Goal: Information Seeking & Learning: Understand process/instructions

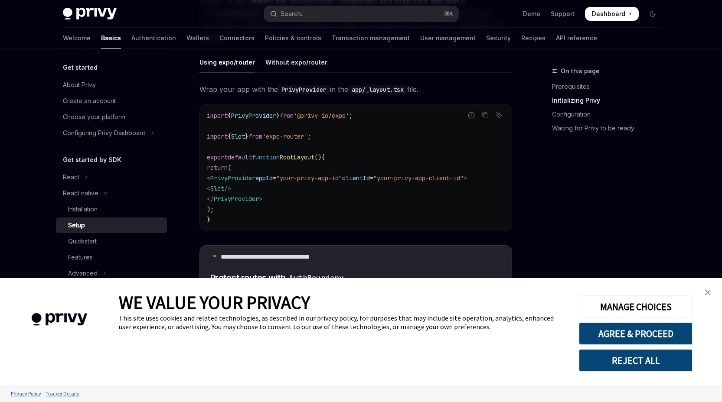
scroll to position [239, 0]
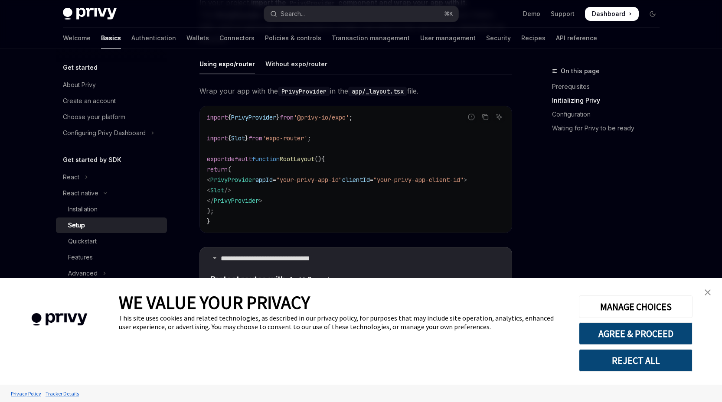
click at [709, 292] on img "close banner" at bounding box center [708, 293] width 6 height 6
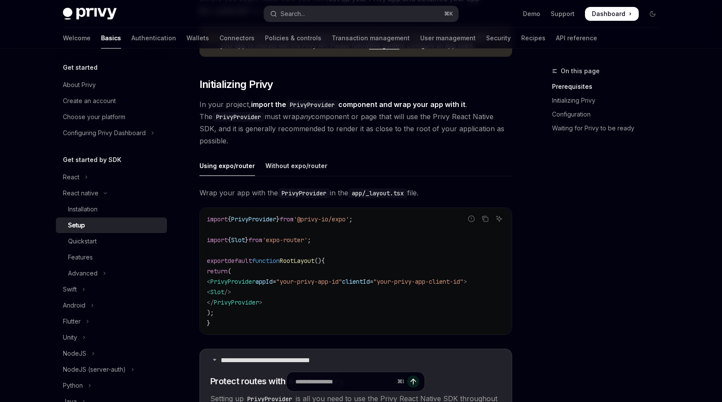
scroll to position [128, 0]
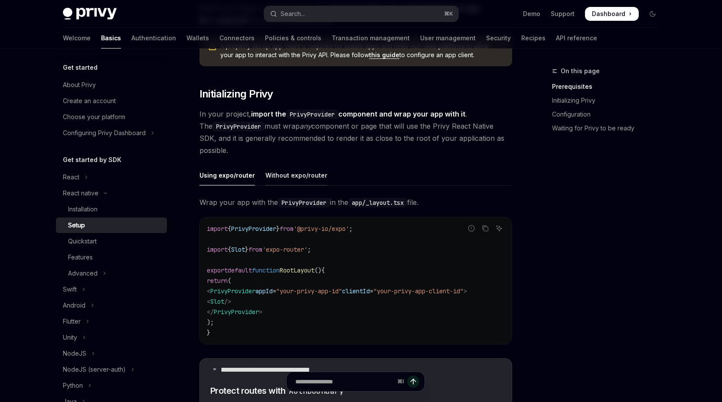
click at [284, 172] on div "Without expo/router" at bounding box center [296, 175] width 62 height 20
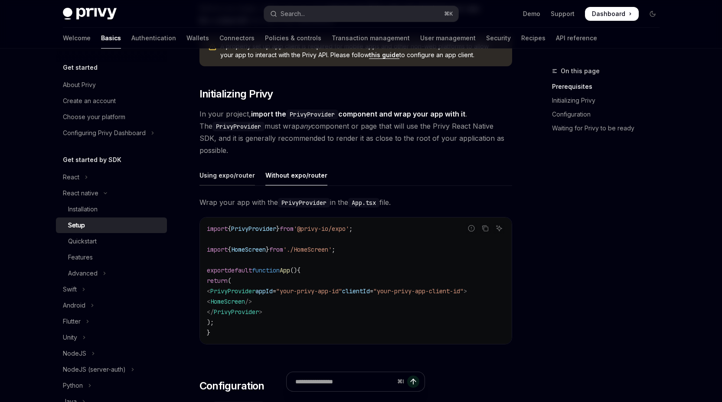
click at [213, 176] on div "Using expo/router" at bounding box center [227, 175] width 56 height 20
type textarea "*"
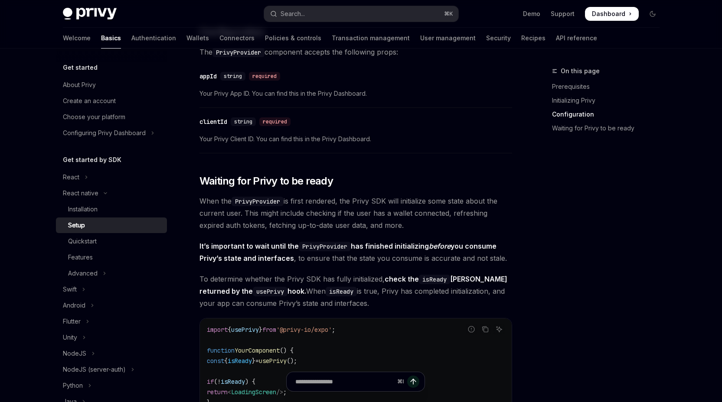
scroll to position [506, 0]
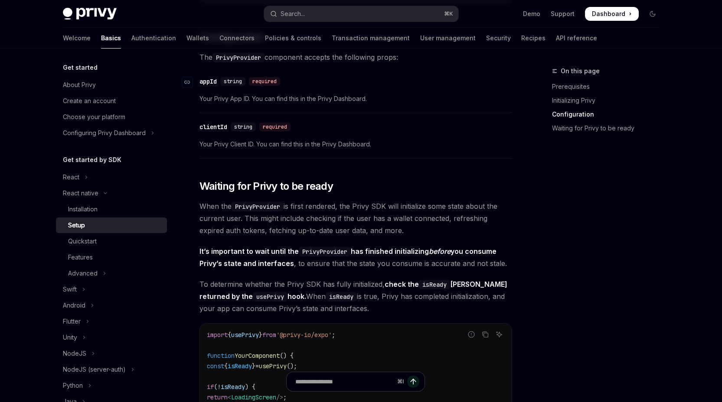
click at [260, 84] on div "required" at bounding box center [264, 81] width 31 height 9
click at [214, 84] on div "appId" at bounding box center [207, 81] width 17 height 9
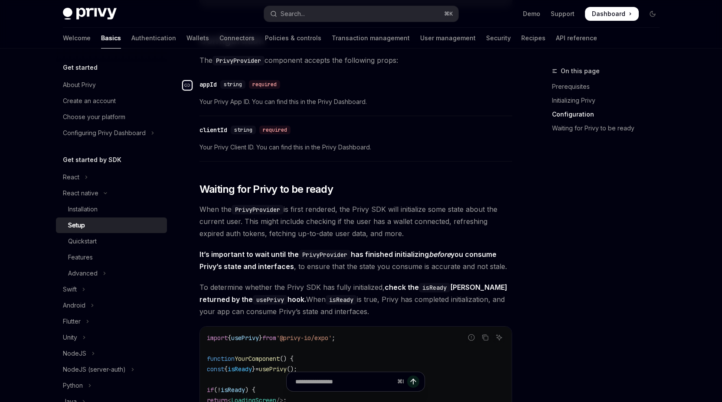
click at [186, 86] on icon "Navigate to header" at bounding box center [187, 85] width 6 height 5
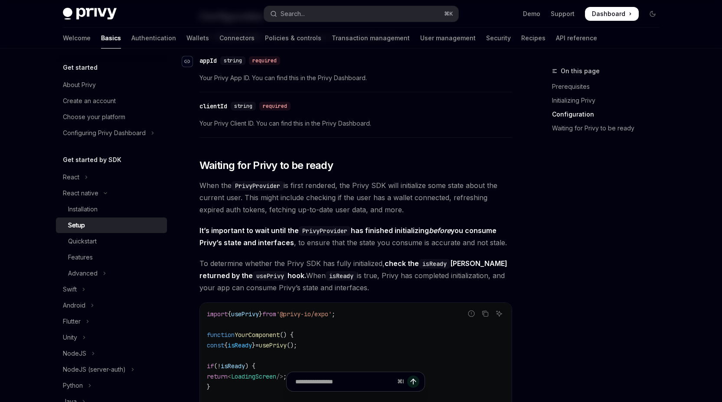
scroll to position [528, 0]
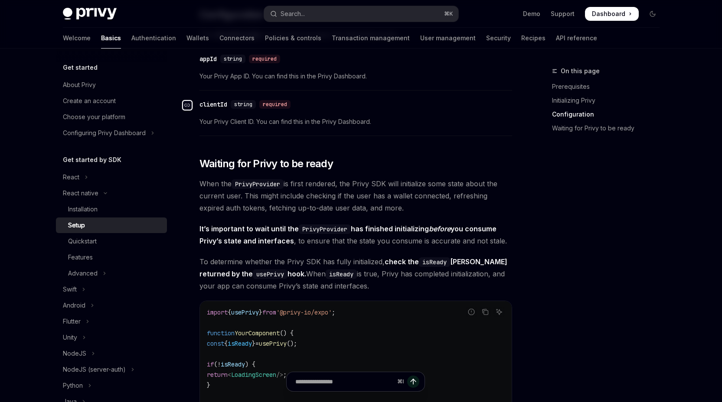
click at [188, 108] on icon "Navigate to header" at bounding box center [187, 105] width 6 height 5
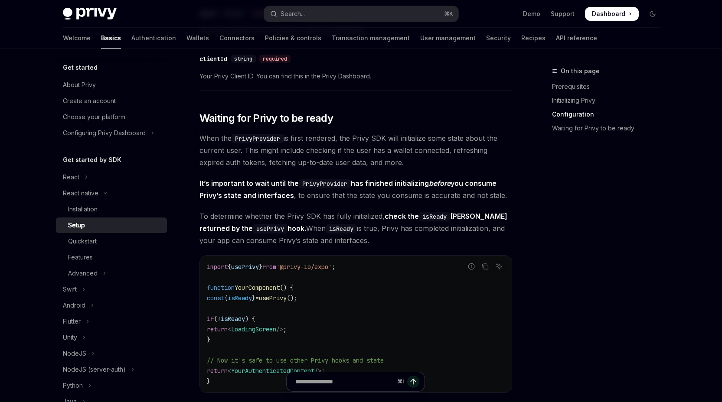
scroll to position [797, 0]
